Goal: Information Seeking & Learning: Learn about a topic

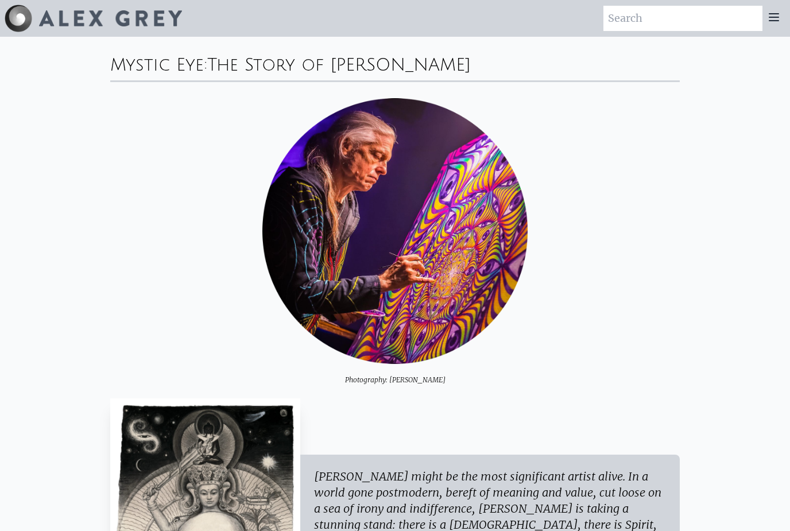
click at [772, 17] on icon at bounding box center [774, 17] width 9 height 7
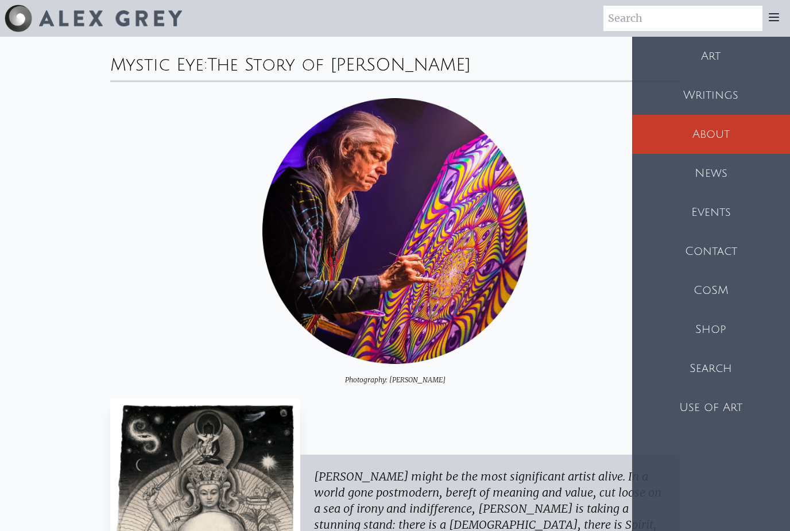
click at [723, 55] on div "Art" at bounding box center [711, 56] width 158 height 39
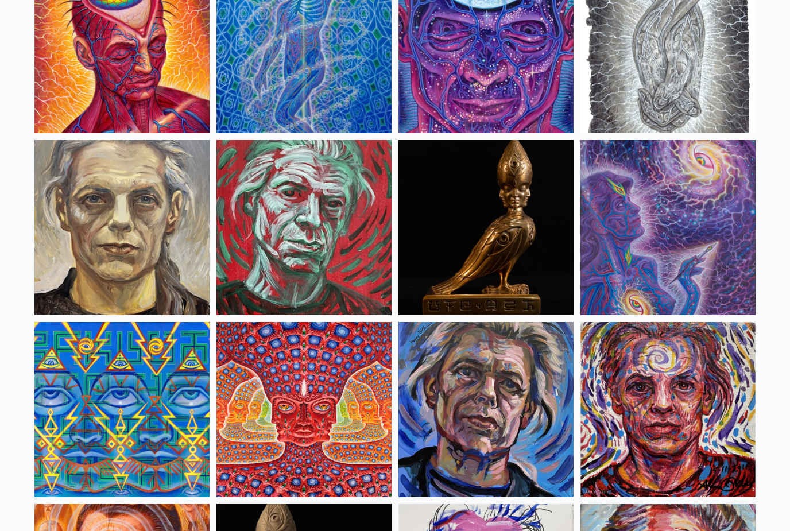
scroll to position [2720, 0]
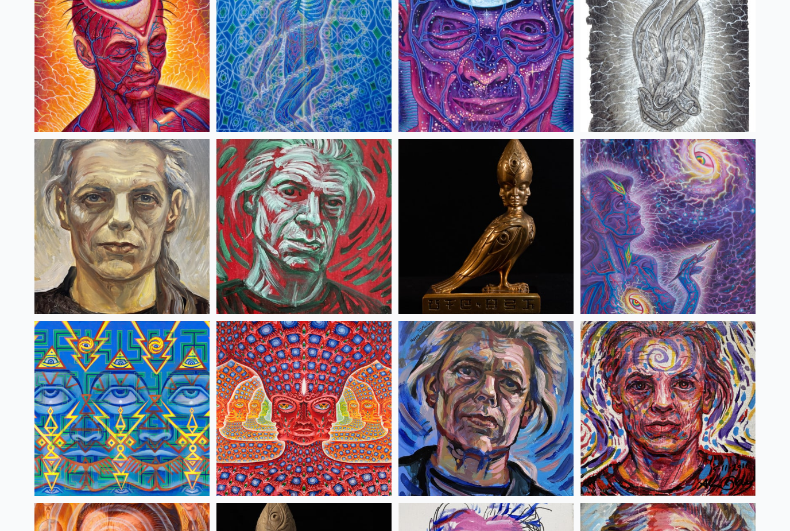
click at [402, 303] on img at bounding box center [486, 226] width 175 height 175
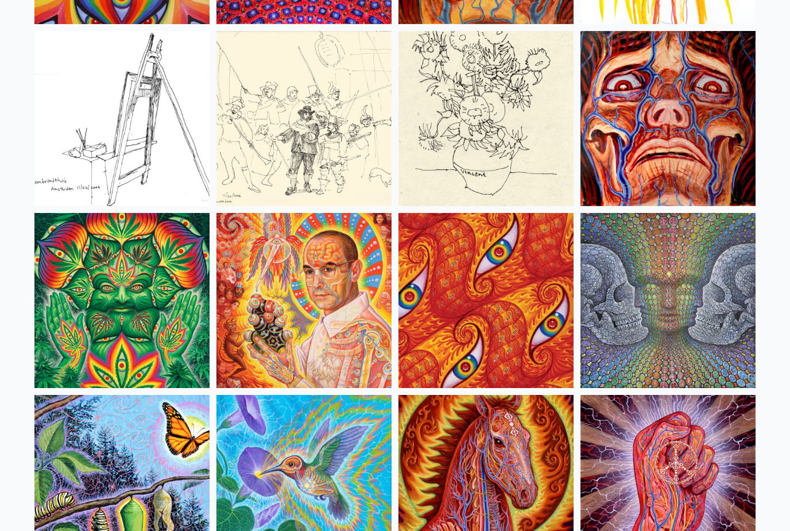
scroll to position [5378, 0]
click at [356, 330] on img at bounding box center [304, 300] width 175 height 175
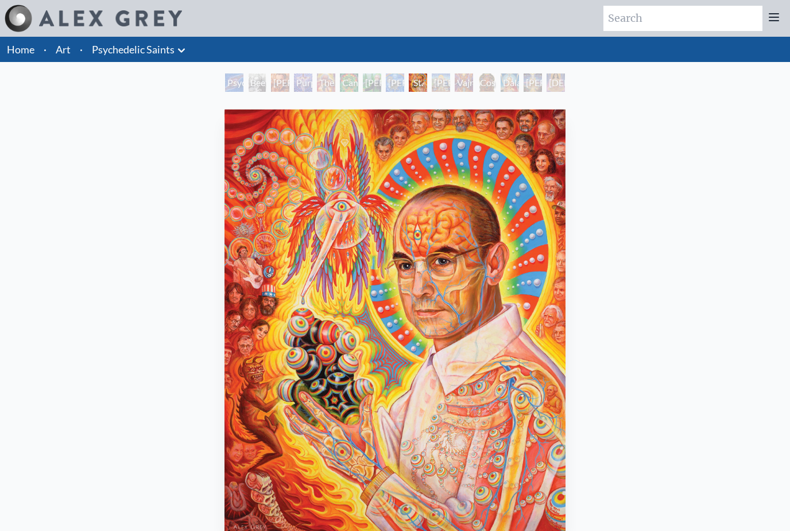
click at [237, 84] on div "Psychedelic Healing" at bounding box center [234, 83] width 18 height 18
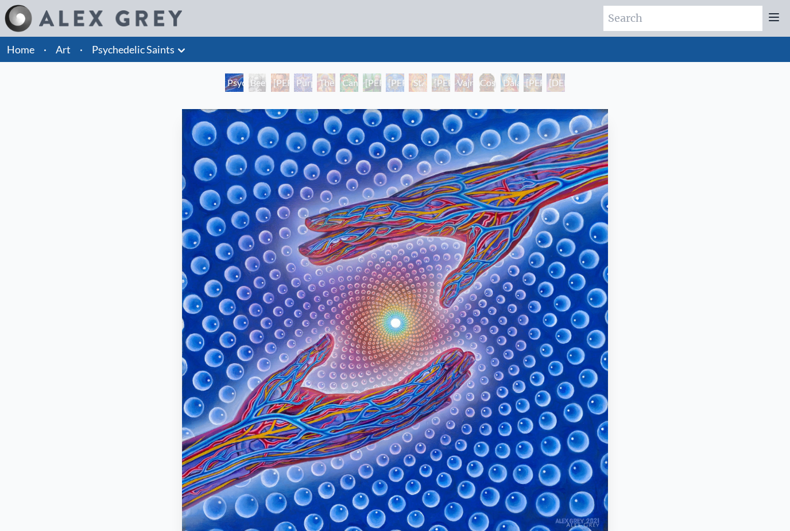
click at [290, 86] on div "Stanislav Grof M.D., Cartographer of Consciousness" at bounding box center [280, 83] width 18 height 18
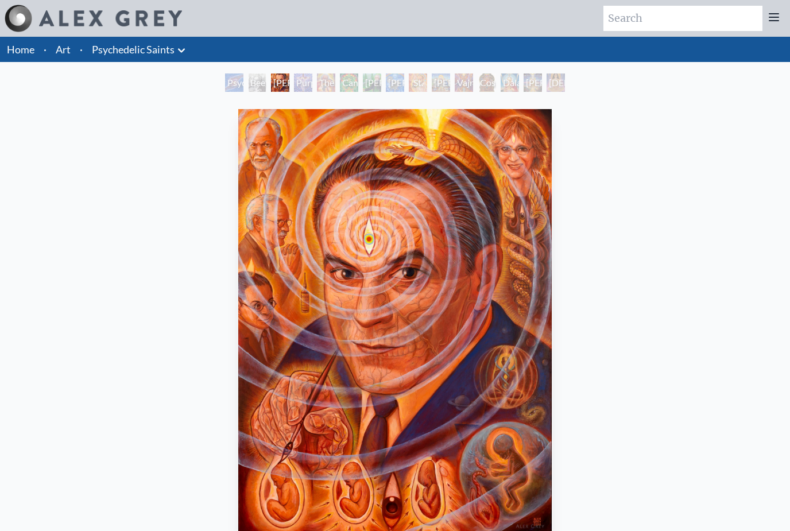
click at [381, 86] on div "George Washington - Hemp Farmer" at bounding box center [372, 83] width 18 height 18
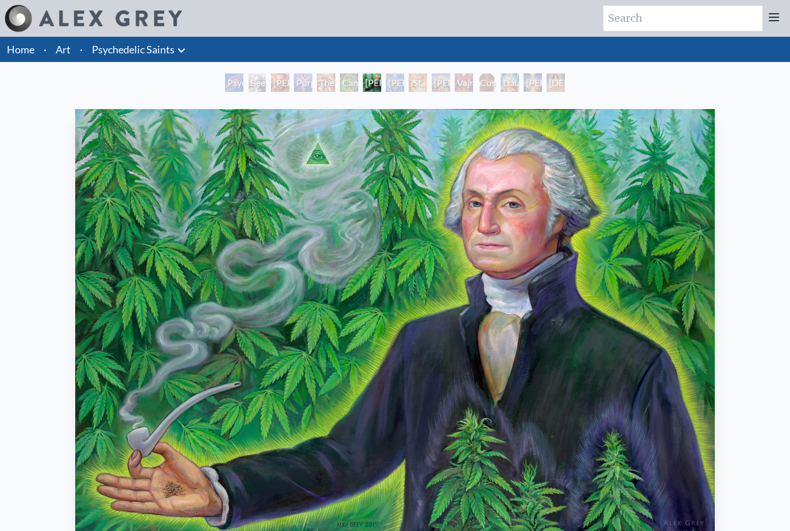
click at [248, 82] on div "Beethoven" at bounding box center [257, 83] width 18 height 18
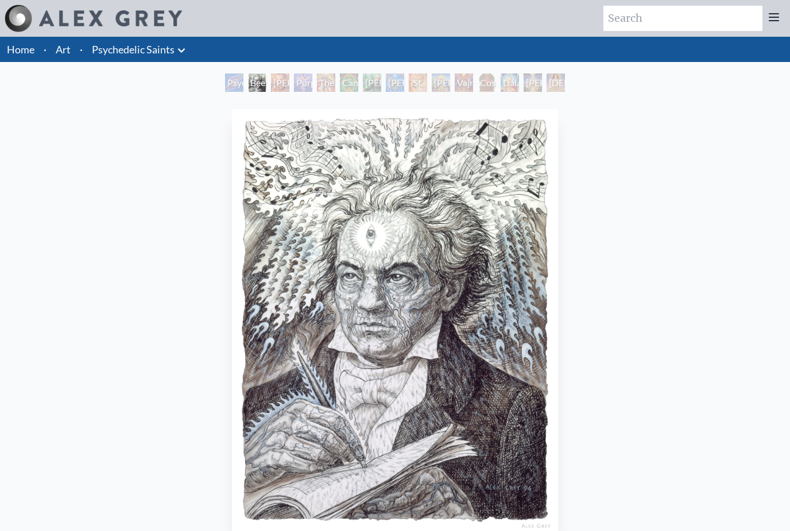
click at [312, 83] on div "Purple Jesus" at bounding box center [303, 83] width 18 height 18
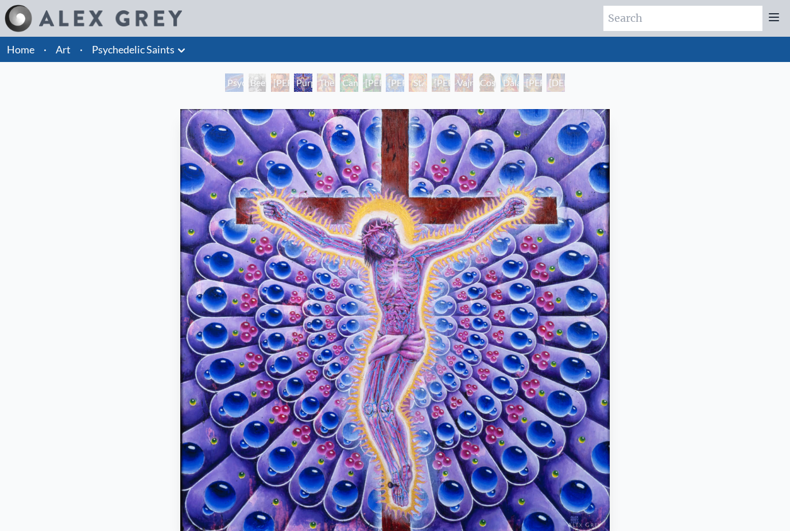
click at [335, 82] on div "The Shulgins and their Alchemical Angels" at bounding box center [326, 83] width 18 height 18
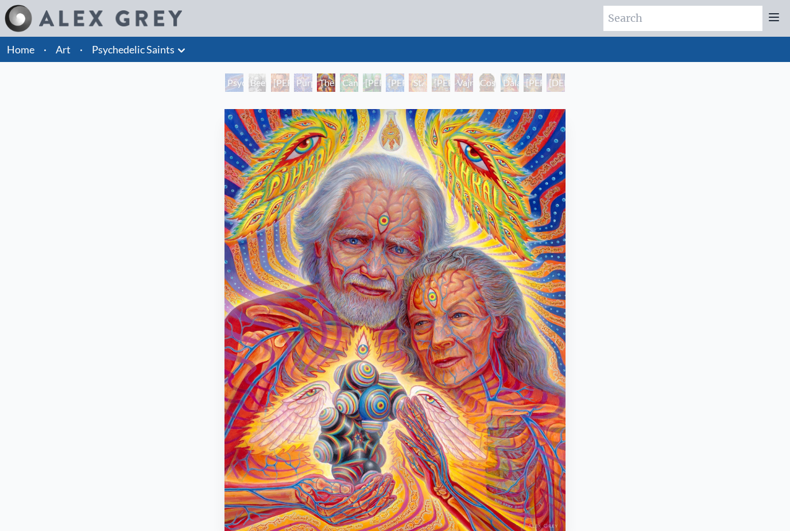
click at [404, 82] on div "Albert Hofmann & the New Eleusis" at bounding box center [395, 83] width 18 height 18
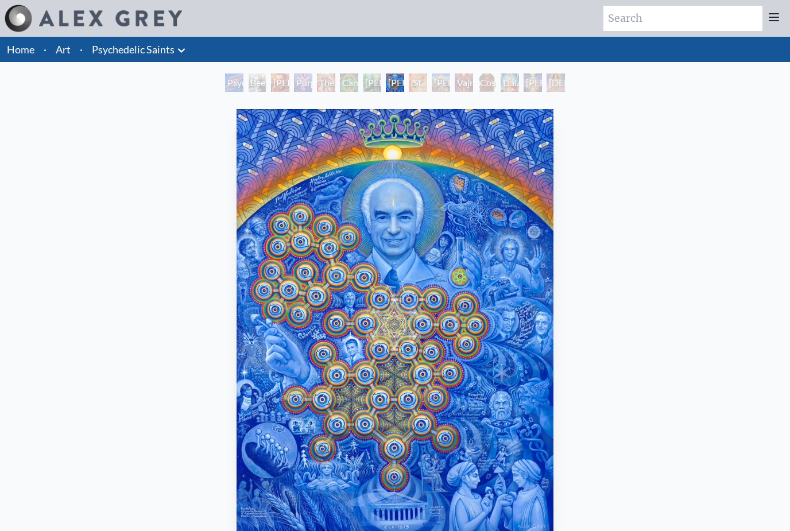
click at [363, 85] on div "George Washington - Hemp Farmer" at bounding box center [372, 83] width 18 height 18
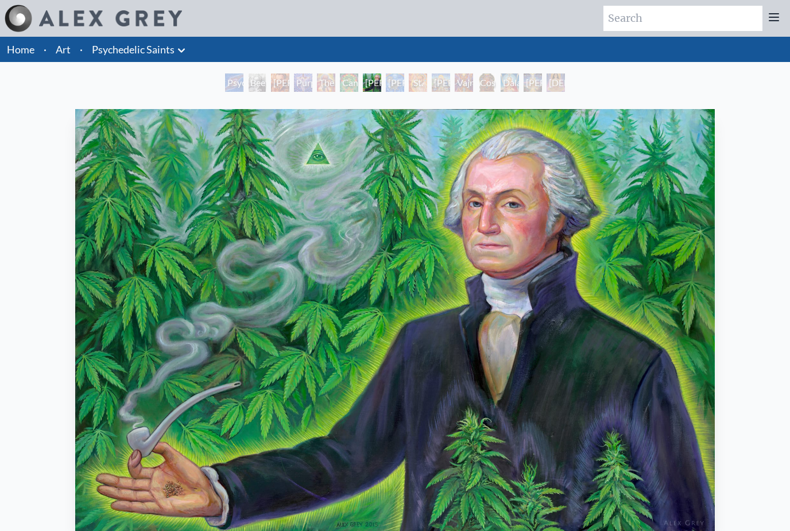
click at [294, 80] on div "Purple Jesus" at bounding box center [303, 83] width 18 height 18
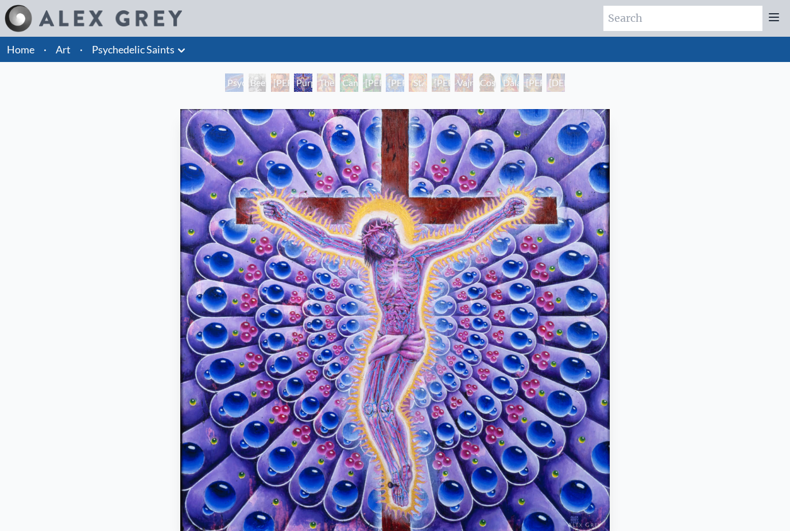
click at [358, 87] on div "Cannabacchus" at bounding box center [349, 83] width 18 height 18
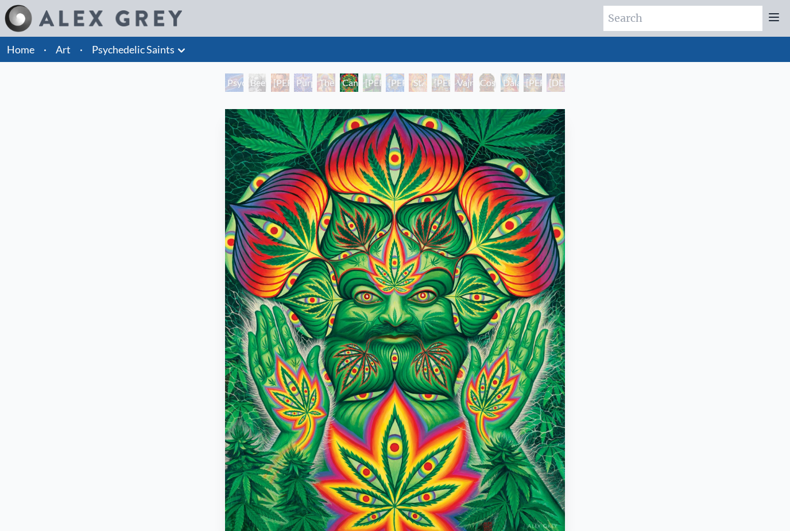
click at [404, 76] on div "Albert Hofmann & the New Eleusis" at bounding box center [395, 83] width 18 height 18
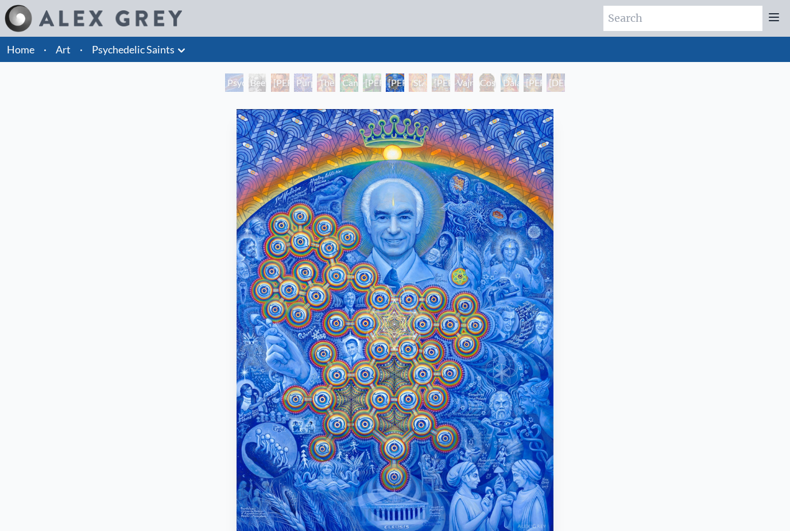
click at [427, 85] on div "St. Albert & The LSD Revelation Revolution" at bounding box center [418, 83] width 18 height 18
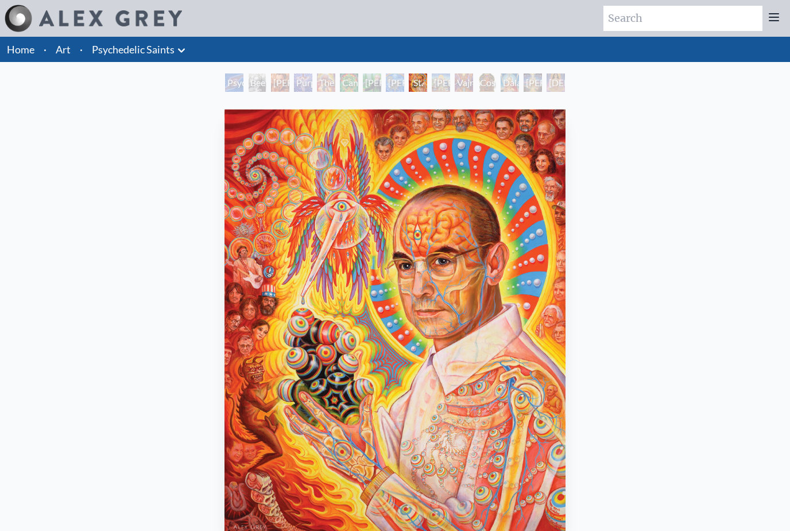
click at [447, 76] on div "Ram Dass" at bounding box center [441, 83] width 18 height 18
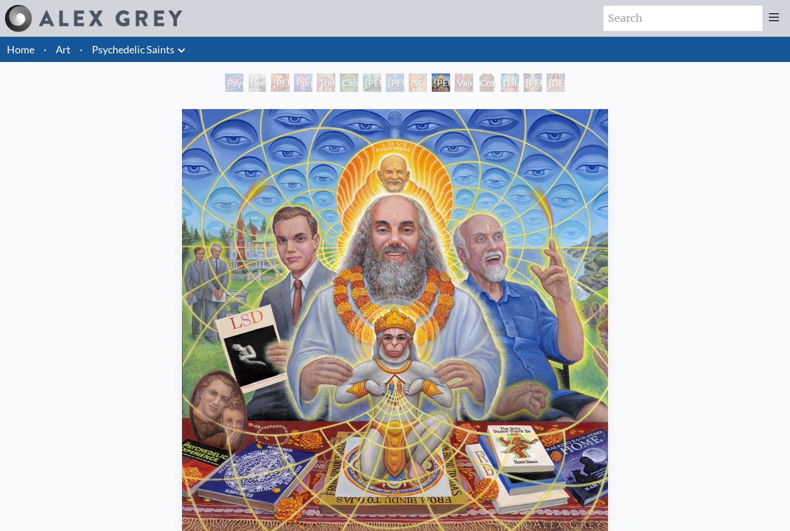
click at [473, 81] on div "Vajra Guru" at bounding box center [464, 83] width 18 height 18
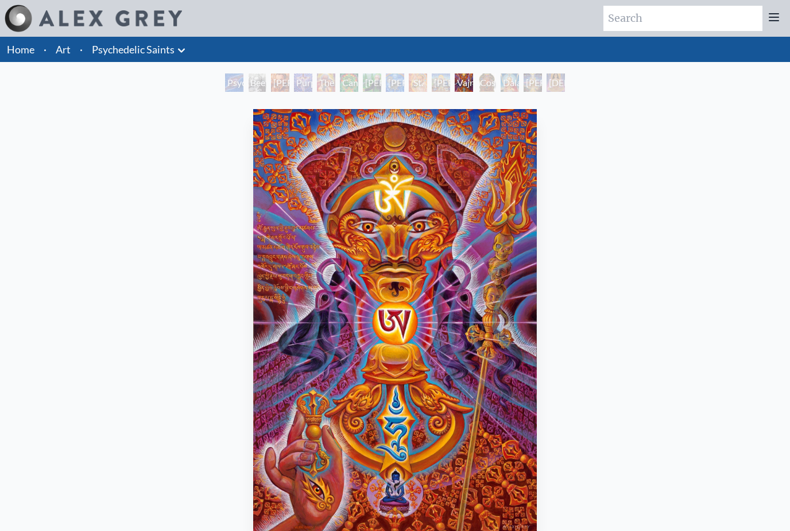
click at [496, 84] on div "Cosmic Christ" at bounding box center [487, 83] width 18 height 18
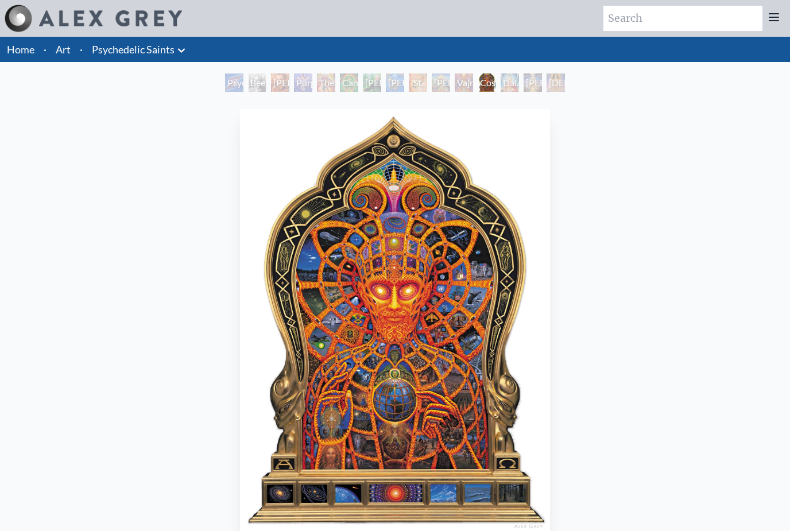
click at [519, 74] on div "Dalai Lama" at bounding box center [510, 83] width 18 height 18
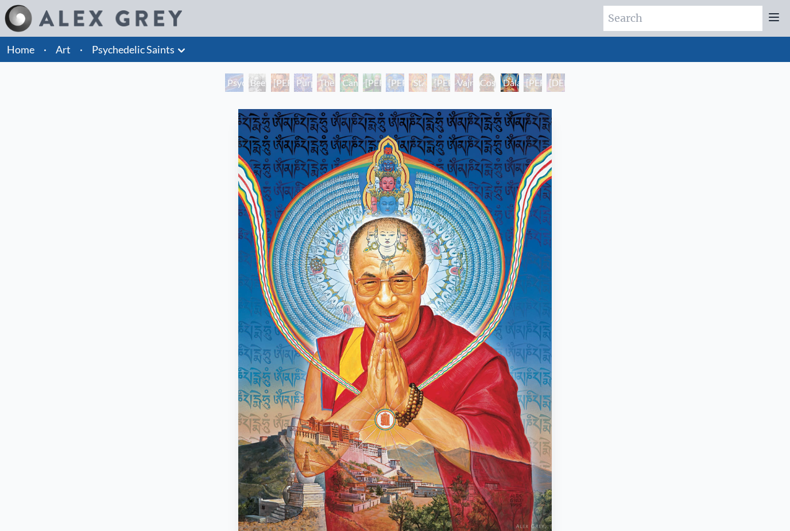
click at [553, 74] on div "Namaste" at bounding box center [556, 83] width 18 height 18
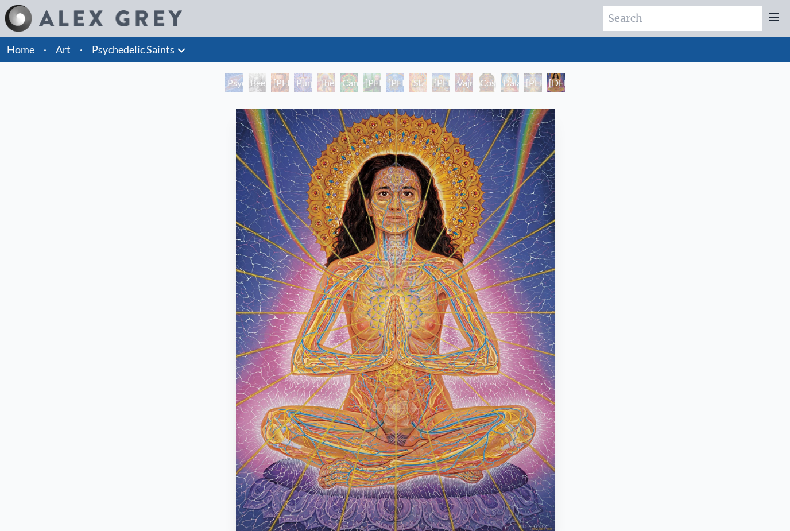
click at [524, 77] on div "Adi Da" at bounding box center [533, 83] width 18 height 18
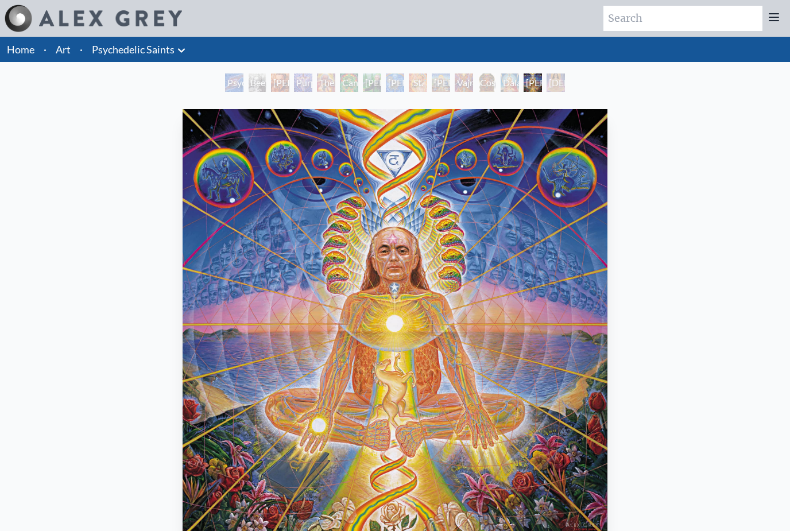
click at [158, 48] on link "Psychedelic Saints" at bounding box center [133, 49] width 83 height 16
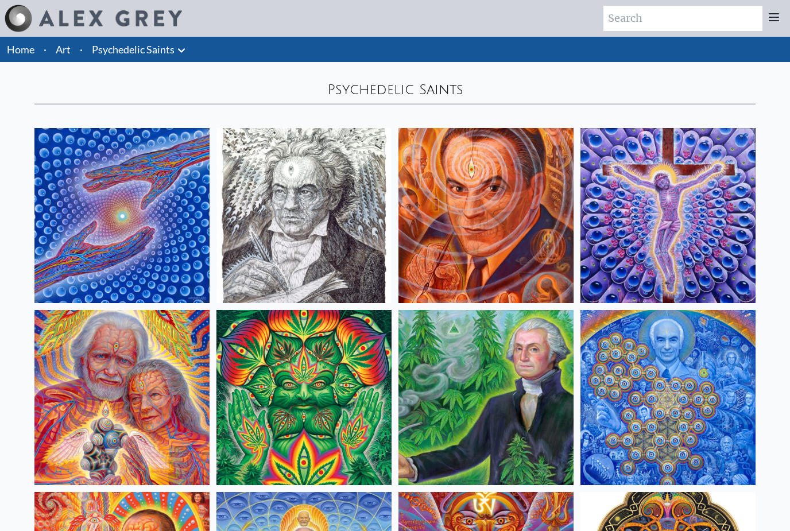
click at [173, 180] on img at bounding box center [121, 215] width 175 height 175
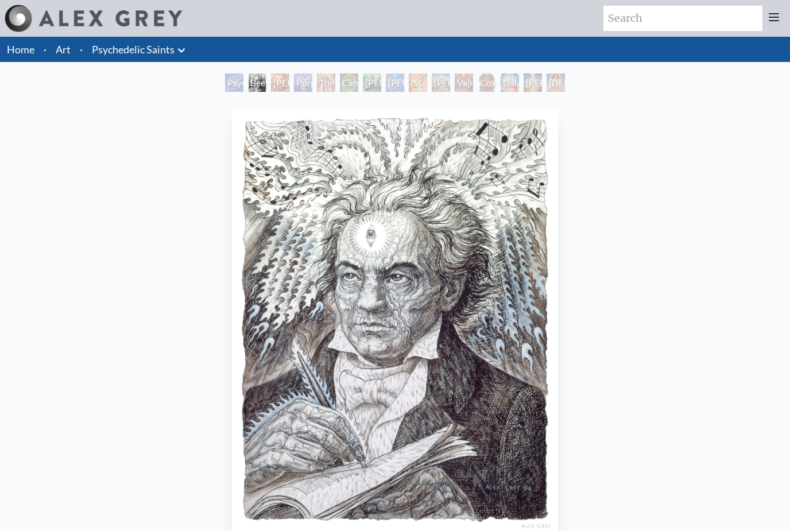
click at [152, 55] on link "Psychedelic Saints" at bounding box center [133, 49] width 83 height 16
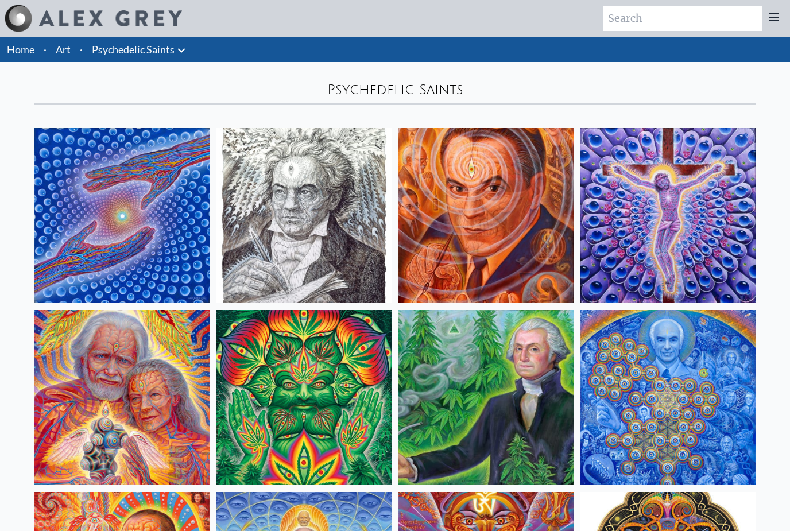
click at [70, 44] on link "Art" at bounding box center [63, 49] width 15 height 16
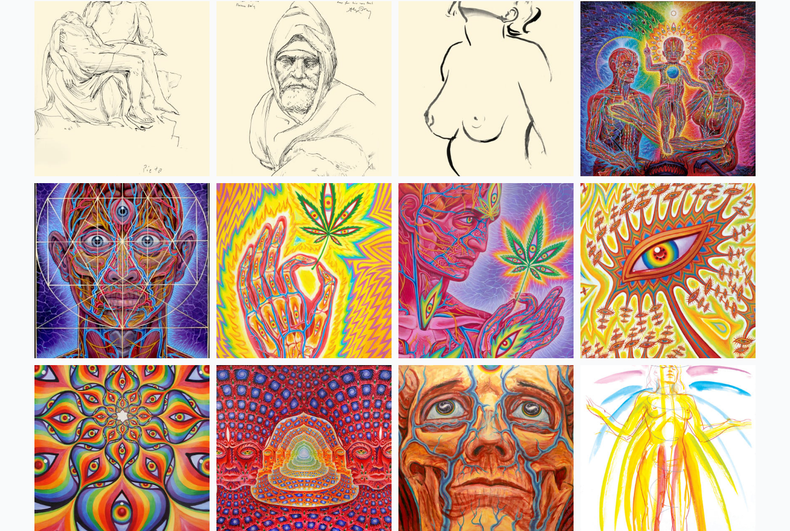
scroll to position [4864, 0]
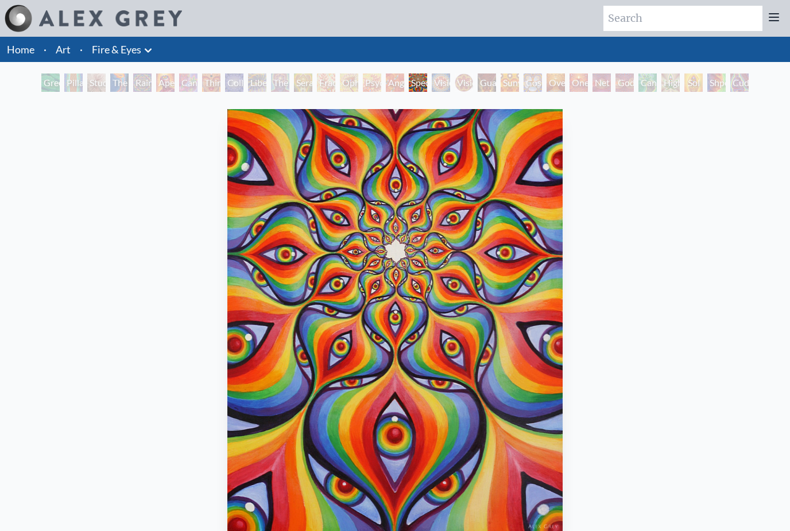
click at [744, 79] on div "Cuddle" at bounding box center [740, 83] width 18 height 18
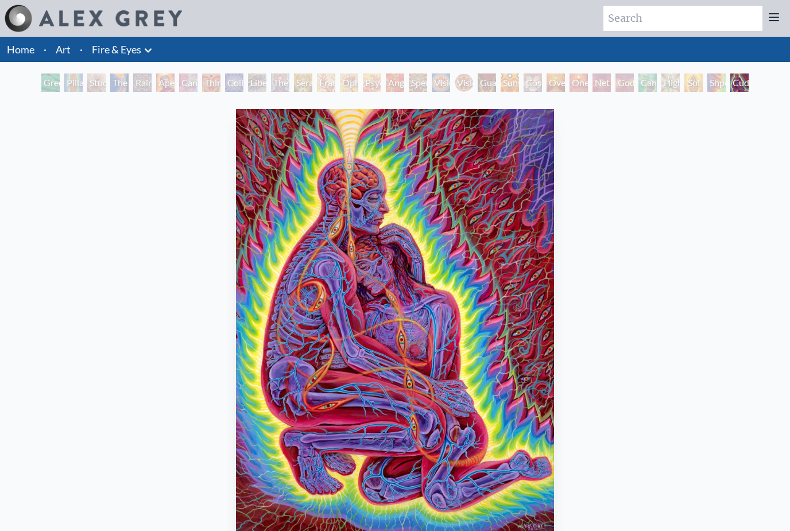
click at [718, 85] on div "Shpongled" at bounding box center [717, 83] width 18 height 18
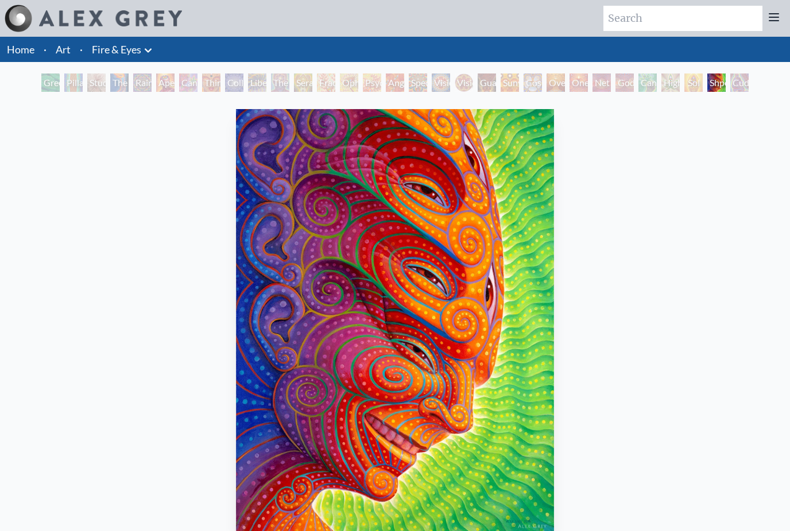
click at [685, 86] on div "Sol Invictus" at bounding box center [694, 83] width 18 height 18
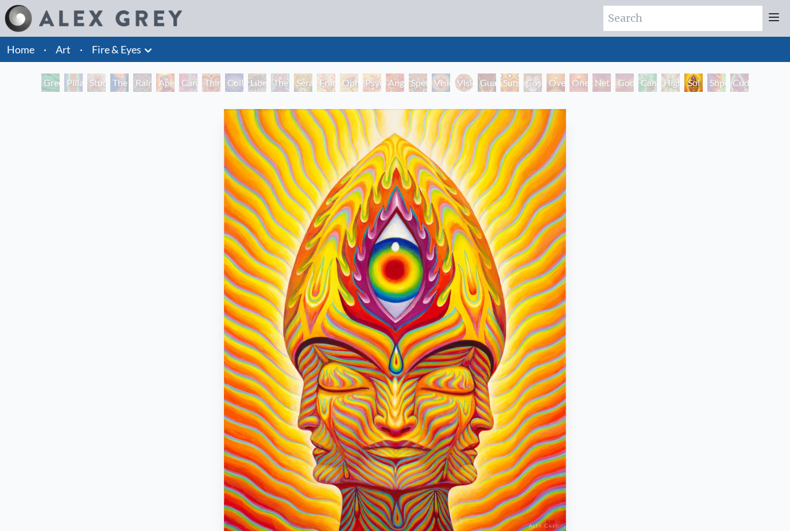
click at [662, 87] on div "Higher Vision" at bounding box center [671, 83] width 18 height 18
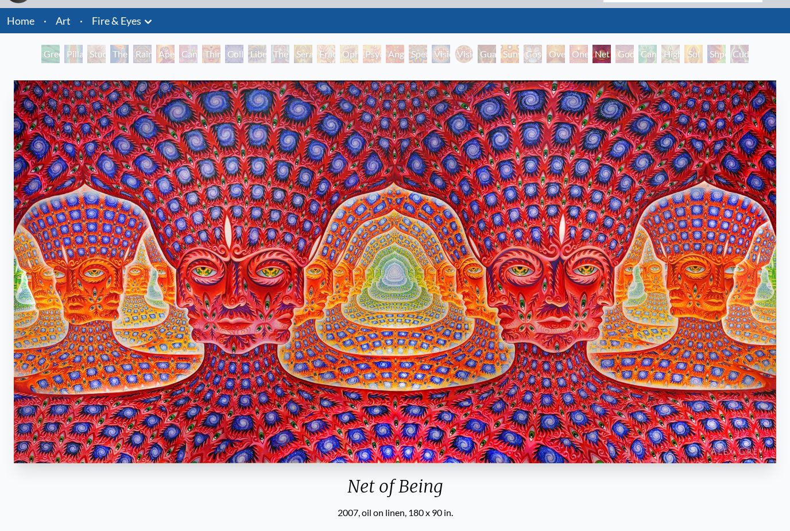
scroll to position [29, 0]
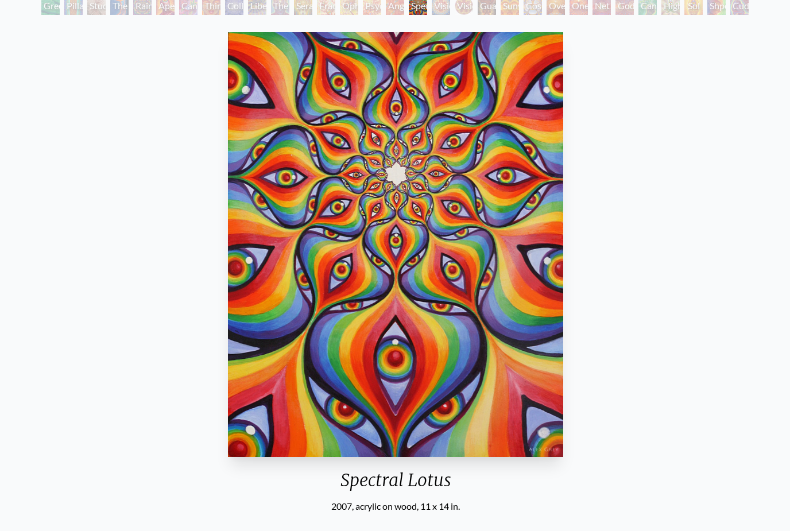
scroll to position [77, 0]
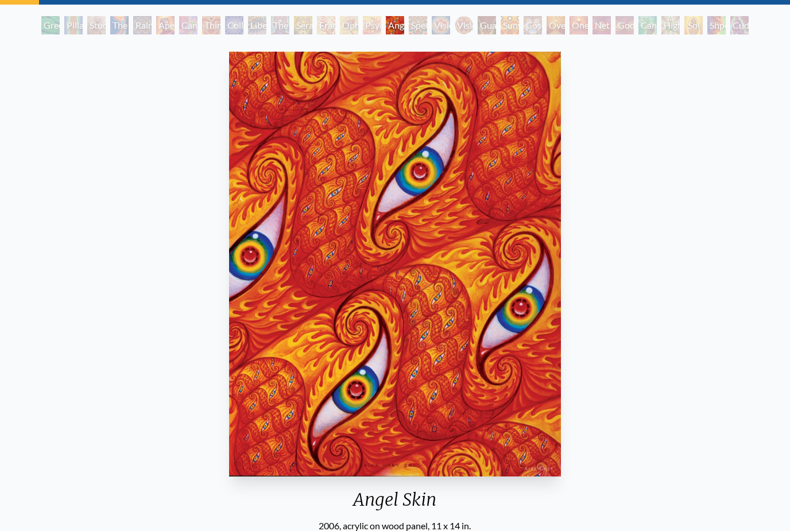
scroll to position [57, 0]
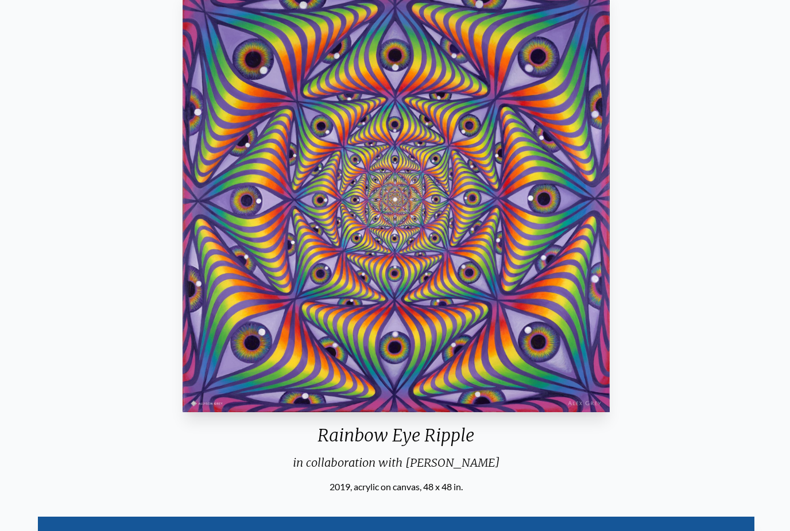
scroll to position [122, 0]
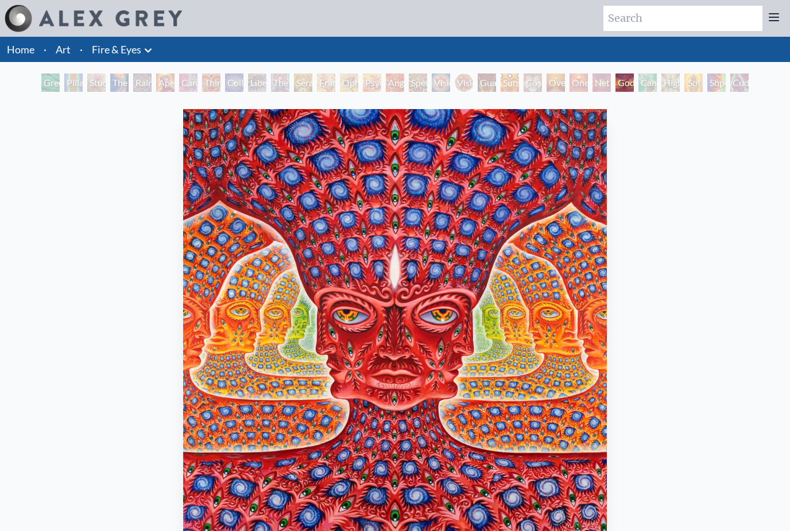
click at [61, 45] on link "Art" at bounding box center [63, 49] width 15 height 16
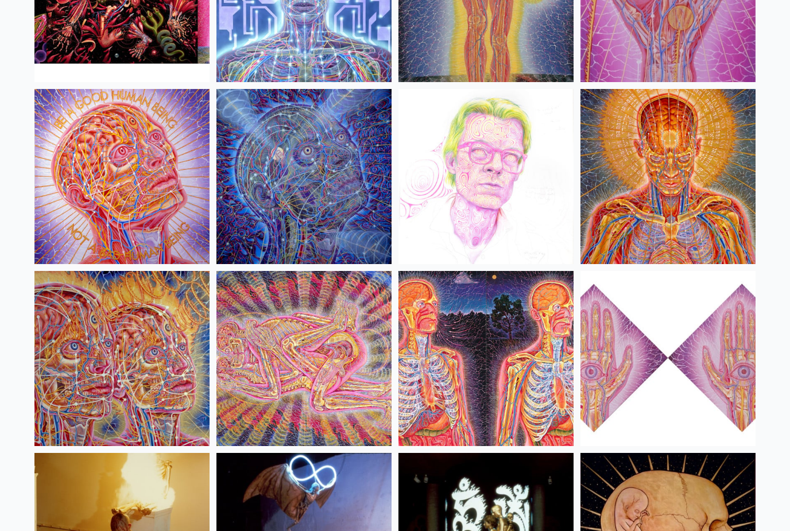
scroll to position [12607, 0]
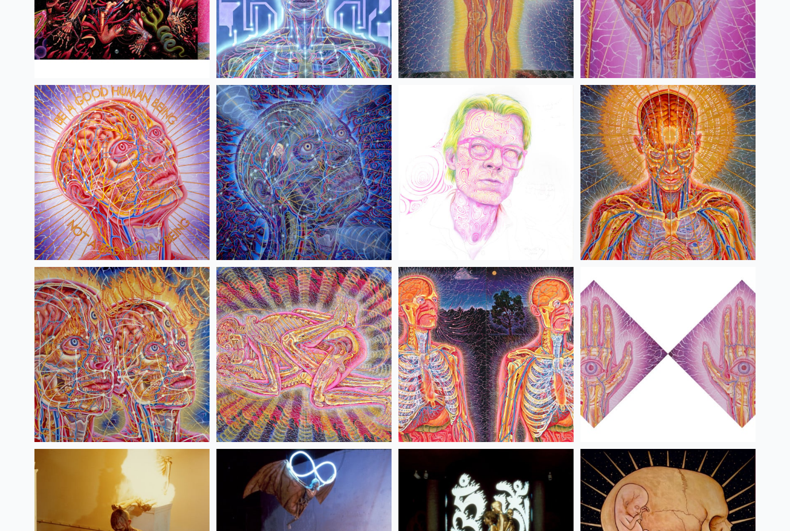
click at [439, 286] on img at bounding box center [486, 355] width 175 height 175
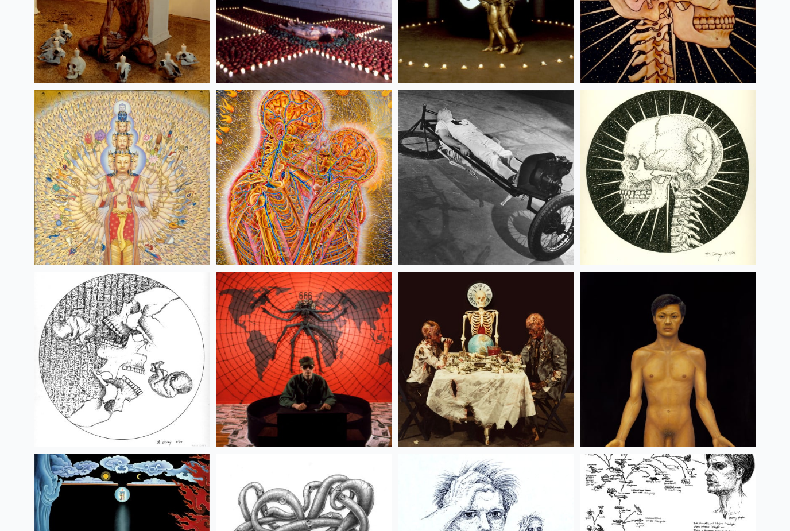
scroll to position [13108, 0]
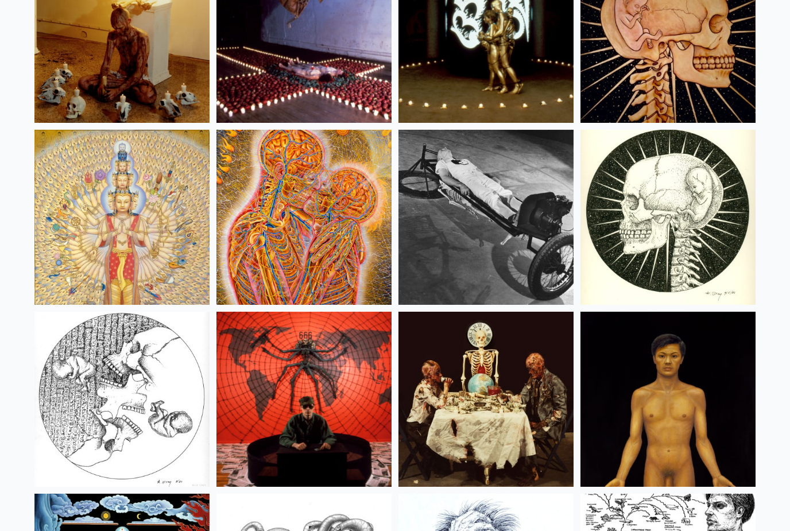
click at [358, 276] on img at bounding box center [304, 217] width 175 height 175
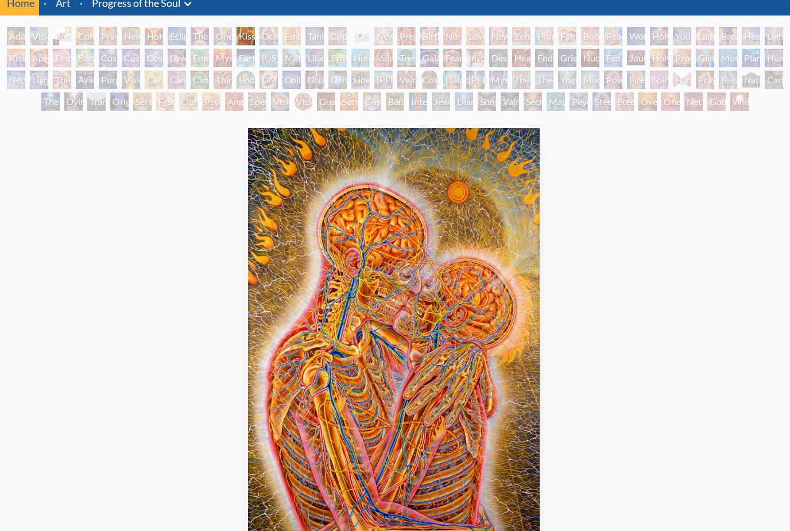
scroll to position [26, 0]
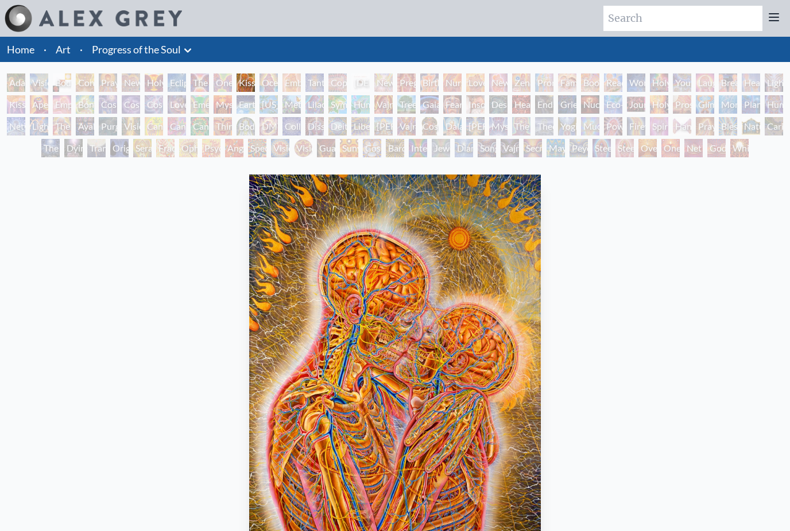
scroll to position [88, 0]
